Goal: Task Accomplishment & Management: Use online tool/utility

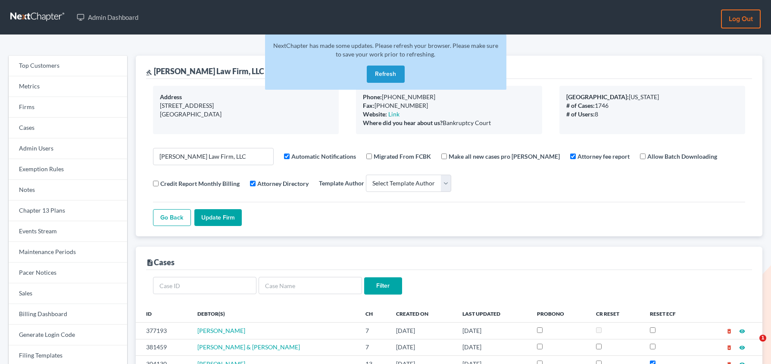
select select
click at [74, 107] on link "Firms" at bounding box center [68, 107] width 119 height 21
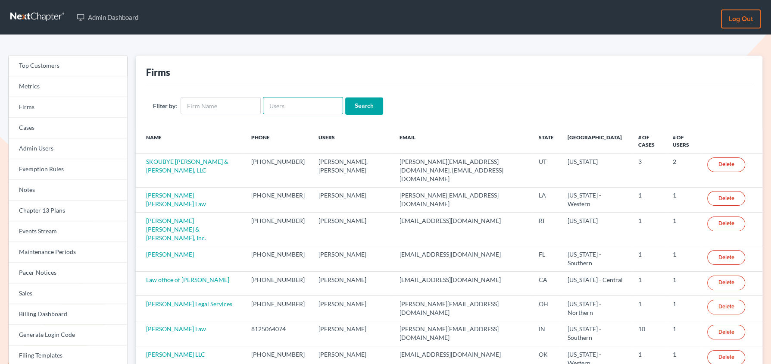
click at [292, 106] on input "text" at bounding box center [303, 105] width 80 height 17
paste input "yen@title11.law"
type input "yen@title11.law"
click at [345, 97] on input "Search" at bounding box center [364, 105] width 38 height 17
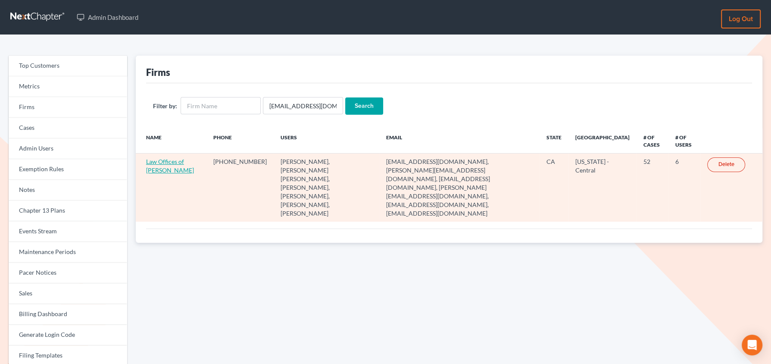
click at [164, 163] on link "Law Offices of Terrence Fantauzzi" at bounding box center [170, 166] width 48 height 16
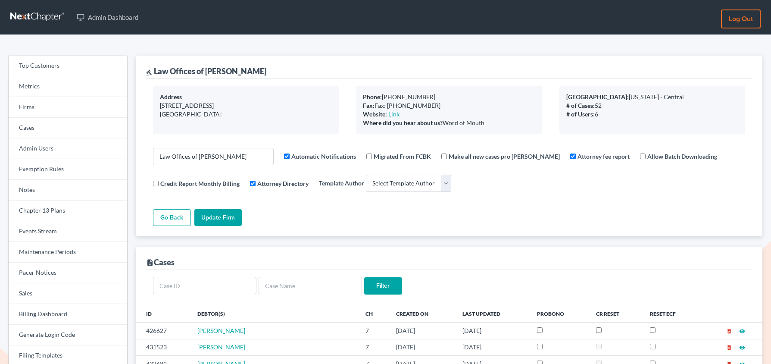
select select
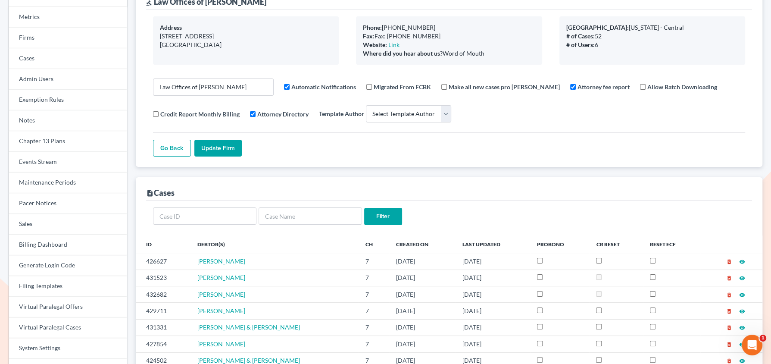
scroll to position [71, 0]
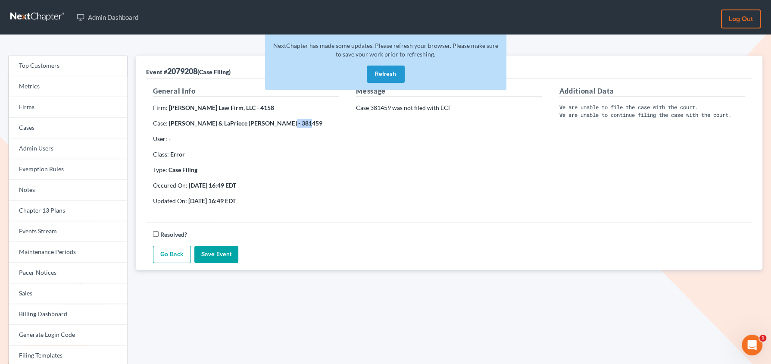
click at [164, 250] on link "Go Back" at bounding box center [172, 254] width 38 height 17
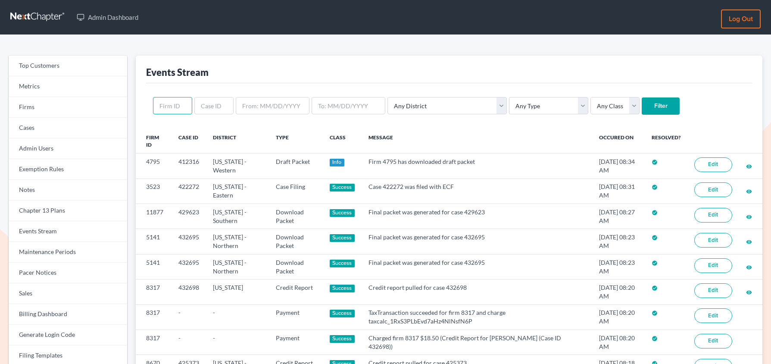
click at [179, 107] on input "text" at bounding box center [172, 105] width 39 height 17
paste input "11742"
type input "11742"
click at [642, 97] on input "Filter" at bounding box center [661, 105] width 38 height 17
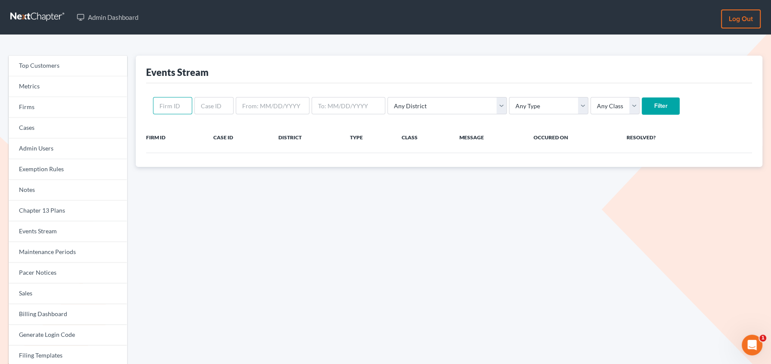
click at [166, 104] on input "text" at bounding box center [172, 105] width 39 height 17
paste input "11742"
type input "11742"
click at [642, 97] on input "Filter" at bounding box center [661, 105] width 38 height 17
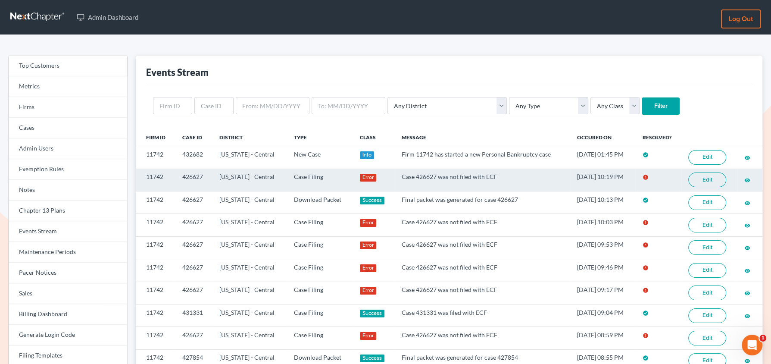
click at [715, 178] on link "Edit" at bounding box center [708, 179] width 38 height 15
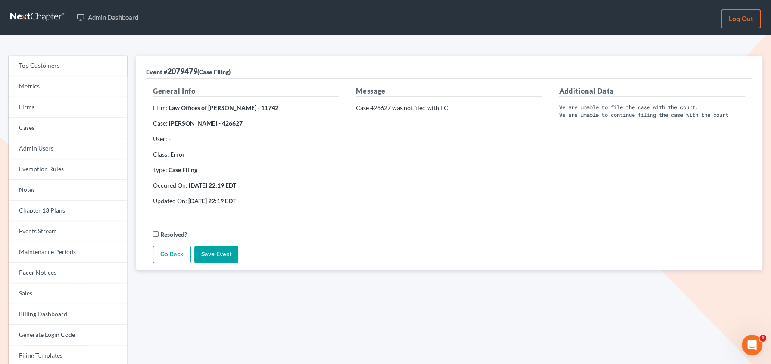
click at [219, 123] on strong "Melissa Delsi - 426627" at bounding box center [206, 122] width 74 height 7
copy strong "426627"
